Goal: Use online tool/utility: Utilize a website feature to perform a specific function

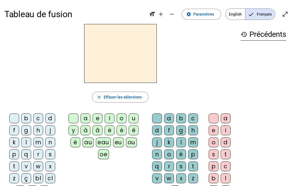
scroll to position [0, 3]
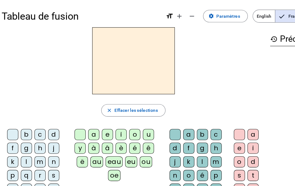
click at [25, 119] on div "b" at bounding box center [26, 119] width 10 height 10
click at [99, 143] on div "eau" at bounding box center [103, 143] width 15 height 10
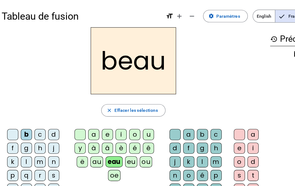
click at [123, 95] on span "Effacer les sélections" at bounding box center [123, 97] width 38 height 7
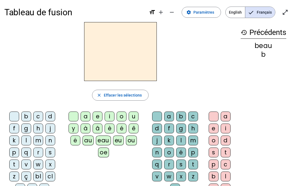
scroll to position [2, 0]
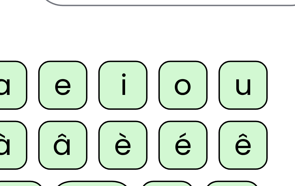
click at [117, 112] on div "o" at bounding box center [122, 117] width 10 height 10
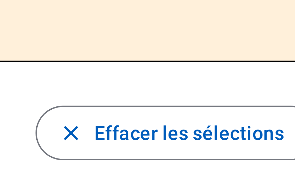
click at [104, 92] on span "Effacer les sélections" at bounding box center [123, 95] width 38 height 7
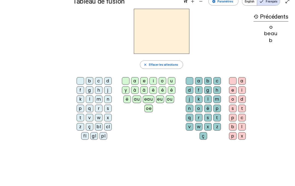
scroll to position [37, 0]
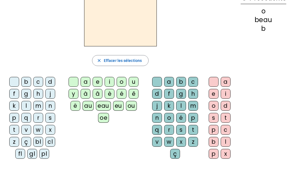
click at [51, 82] on div "d" at bounding box center [50, 82] width 10 height 10
click at [104, 107] on div "eau" at bounding box center [103, 106] width 15 height 10
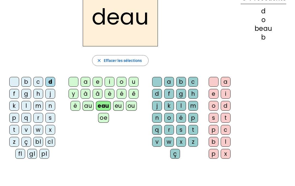
click at [117, 56] on span "button" at bounding box center [120, 60] width 56 height 13
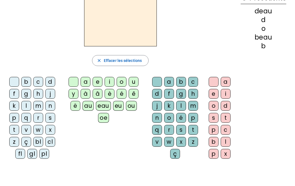
click at [25, 141] on div "ç" at bounding box center [26, 142] width 10 height 10
click at [83, 78] on div "a" at bounding box center [86, 82] width 10 height 10
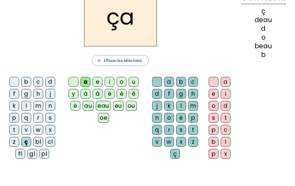
click at [106, 60] on span "Effacer les sélections" at bounding box center [123, 60] width 38 height 7
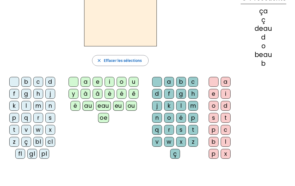
click at [23, 82] on div "b" at bounding box center [26, 82] width 10 height 10
click at [120, 77] on div "o" at bounding box center [122, 82] width 10 height 10
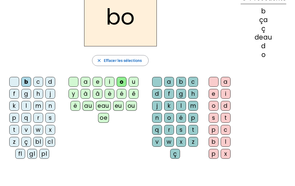
click at [122, 80] on div "o" at bounding box center [122, 82] width 10 height 10
click at [214, 106] on div "o" at bounding box center [214, 106] width 10 height 10
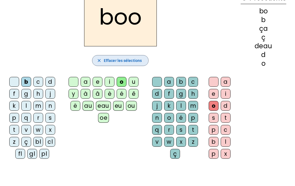
click at [111, 60] on span "Effacer les sélections" at bounding box center [123, 60] width 38 height 7
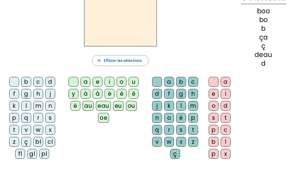
click at [84, 82] on div "a" at bounding box center [86, 82] width 10 height 10
click at [180, 128] on div "s" at bounding box center [181, 130] width 10 height 10
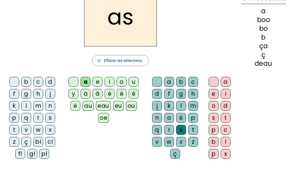
click at [211, 116] on div "s" at bounding box center [214, 118] width 10 height 10
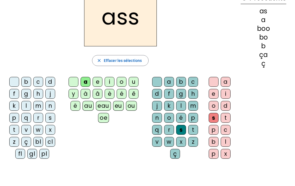
click at [120, 60] on span "Effacer les sélections" at bounding box center [123, 60] width 38 height 7
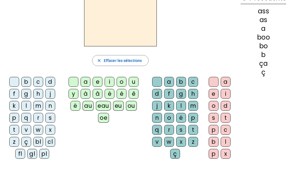
click at [226, 80] on div "a" at bounding box center [226, 82] width 10 height 10
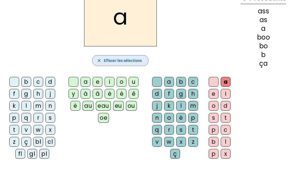
click at [136, 60] on span "Effacer les sélections" at bounding box center [123, 60] width 38 height 7
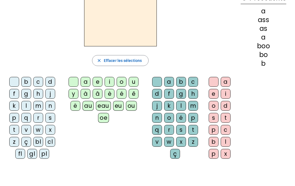
click at [172, 93] on div "f" at bounding box center [169, 94] width 10 height 10
click at [136, 78] on div "u" at bounding box center [134, 82] width 10 height 10
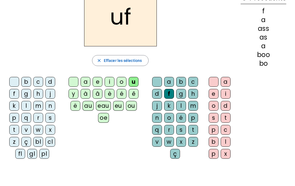
click at [120, 54] on span "button" at bounding box center [120, 60] width 56 height 13
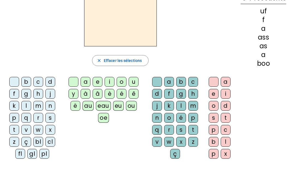
click at [117, 106] on div "eu" at bounding box center [118, 106] width 11 height 10
click at [168, 94] on div "f" at bounding box center [169, 94] width 10 height 10
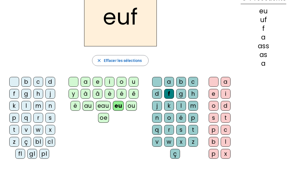
click at [135, 55] on span "button" at bounding box center [120, 60] width 56 height 13
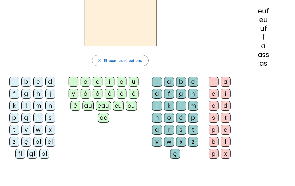
scroll to position [36, 0]
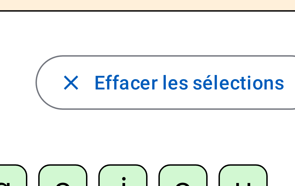
click at [104, 58] on span "Effacer les sélections" at bounding box center [123, 61] width 38 height 7
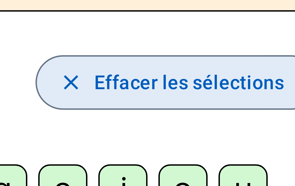
click at [104, 58] on span "Effacer les sélections" at bounding box center [123, 61] width 38 height 7
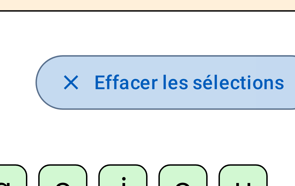
click at [104, 58] on span "Effacer les sélections" at bounding box center [123, 61] width 38 height 7
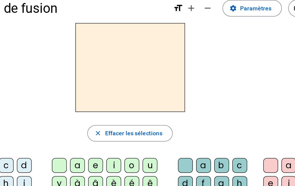
scroll to position [8, 0]
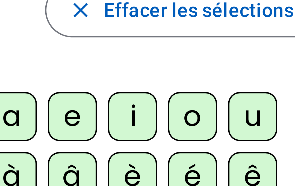
click at [64, 105] on div "a e i o u y à â è é ê ë au eau eu ou oe" at bounding box center [104, 129] width 80 height 48
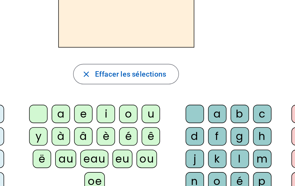
scroll to position [38, 0]
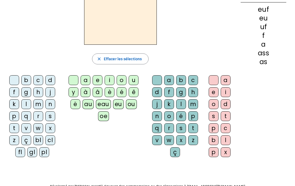
click at [227, 116] on div "t" at bounding box center [226, 116] width 10 height 10
click at [179, 103] on div "l" at bounding box center [181, 104] width 10 height 10
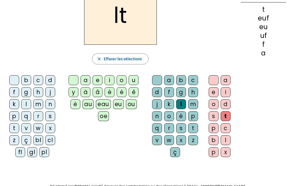
click at [102, 94] on div "â" at bounding box center [98, 92] width 10 height 10
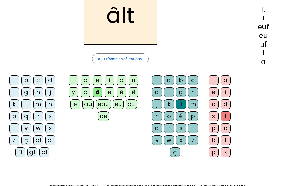
click at [39, 117] on div "r" at bounding box center [38, 116] width 10 height 10
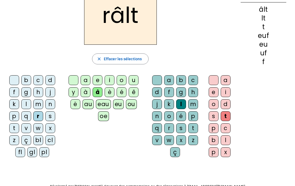
click at [115, 60] on span "Effacer les sélections" at bounding box center [123, 59] width 38 height 7
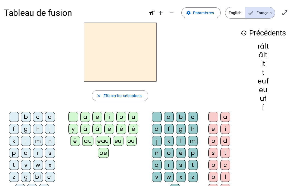
scroll to position [2, 0]
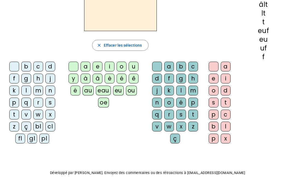
click at [41, 93] on div "m" at bounding box center [38, 91] width 10 height 10
click at [83, 66] on div "a" at bounding box center [86, 67] width 10 height 10
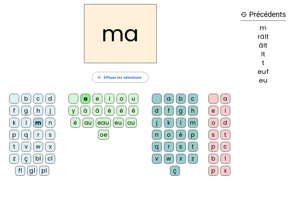
scroll to position [20, 0]
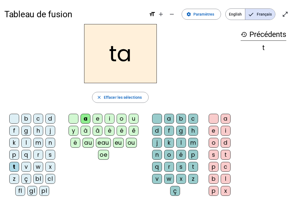
scroll to position [5, 0]
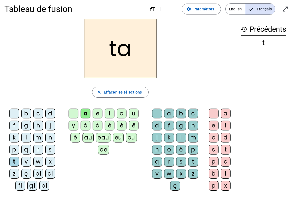
click at [16, 161] on div "t" at bounding box center [14, 162] width 10 height 10
click at [26, 138] on div "l" at bounding box center [26, 138] width 10 height 10
click at [53, 149] on div "s" at bounding box center [50, 150] width 10 height 10
click at [178, 134] on div "l" at bounding box center [181, 138] width 10 height 10
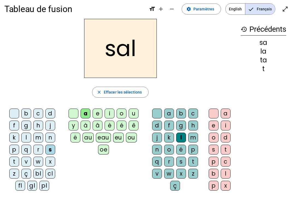
click at [27, 112] on div "b" at bounding box center [26, 113] width 10 height 10
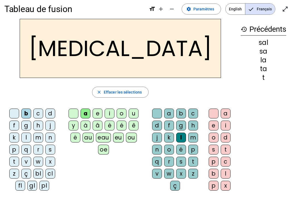
click at [37, 138] on div "m" at bounding box center [38, 138] width 10 height 10
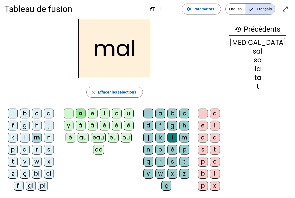
click at [25, 113] on div "b" at bounding box center [25, 113] width 10 height 10
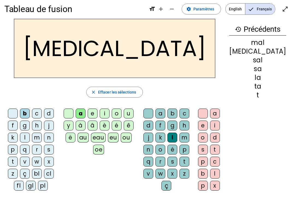
click at [39, 139] on div "m" at bounding box center [37, 138] width 10 height 10
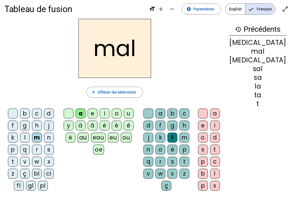
click at [86, 110] on div "a" at bounding box center [81, 113] width 10 height 10
click at [110, 111] on div "i" at bounding box center [105, 113] width 10 height 10
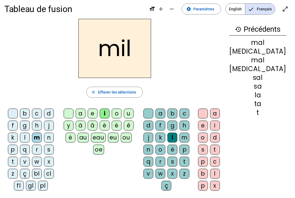
click at [49, 149] on div "s" at bounding box center [49, 150] width 10 height 10
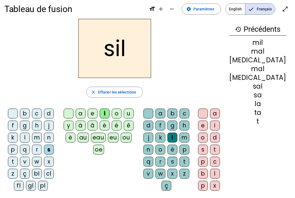
click at [153, 114] on div at bounding box center [148, 113] width 10 height 10
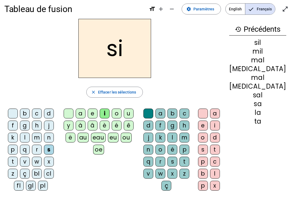
click at [97, 112] on div "e" at bounding box center [93, 113] width 10 height 10
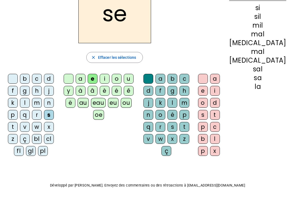
scroll to position [40, 0]
click at [134, 75] on div "u" at bounding box center [129, 78] width 10 height 10
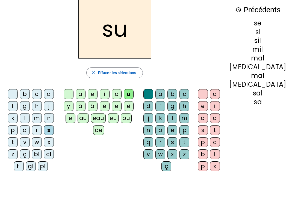
scroll to position [21, 0]
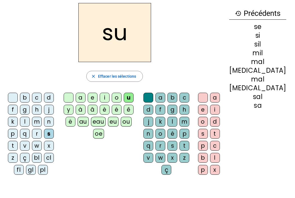
click at [51, 95] on div "d" at bounding box center [49, 98] width 10 height 10
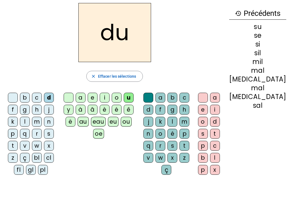
click at [18, 97] on div at bounding box center [13, 98] width 10 height 10
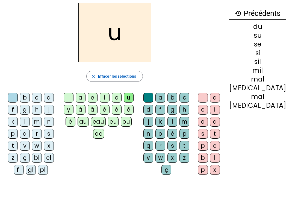
click at [25, 98] on div "b" at bounding box center [25, 98] width 10 height 10
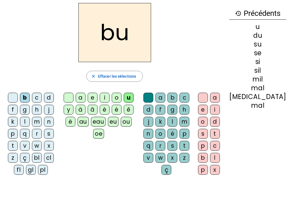
click at [11, 145] on div "t" at bounding box center [13, 146] width 10 height 10
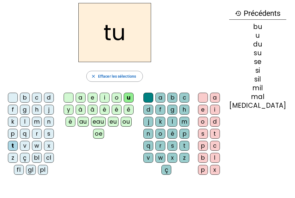
click at [98, 94] on div "e" at bounding box center [93, 98] width 10 height 10
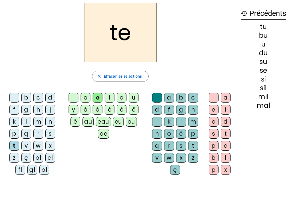
click at [25, 122] on div "l" at bounding box center [26, 122] width 10 height 10
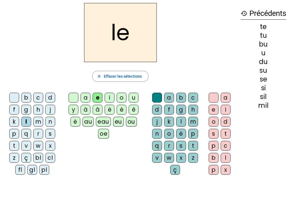
click at [106, 77] on span "Effacer les sélections" at bounding box center [123, 76] width 38 height 7
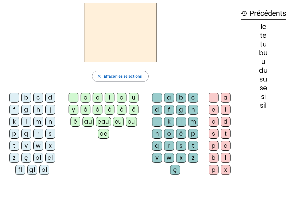
scroll to position [0, 0]
